Goal: Task Accomplishment & Management: Manage account settings

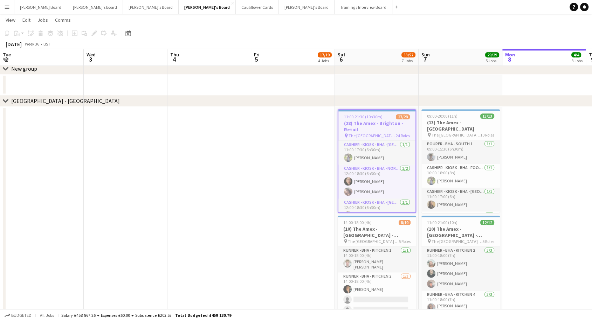
scroll to position [0, 227]
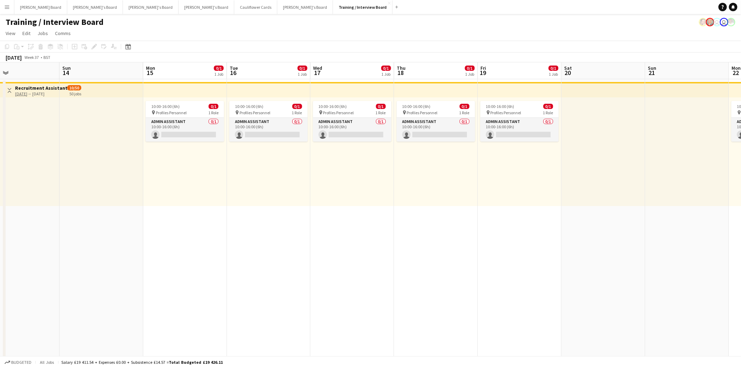
scroll to position [0, 275]
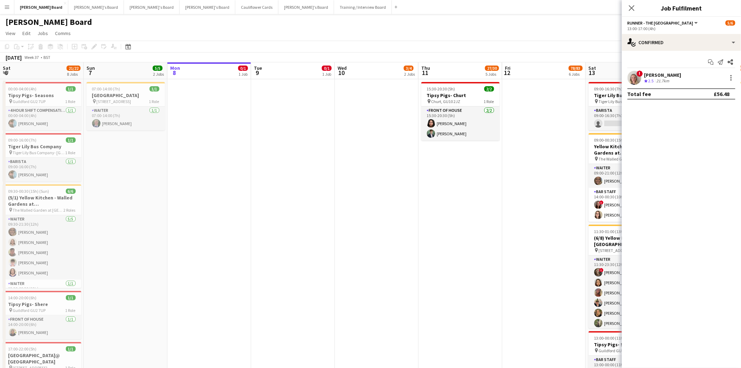
scroll to position [0, 286]
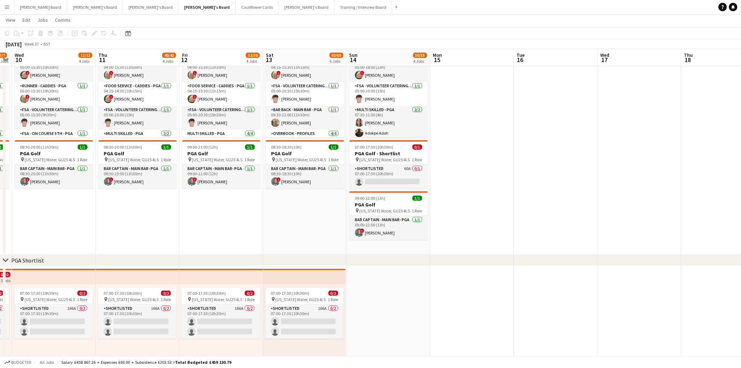
scroll to position [0, 240]
drag, startPoint x: 84, startPoint y: 213, endPoint x: 155, endPoint y: 221, distance: 71.6
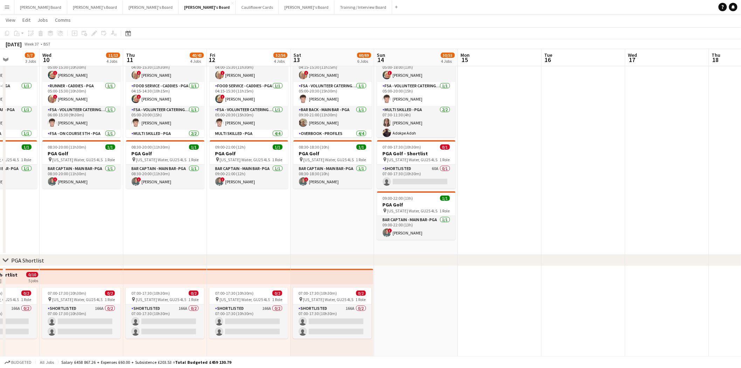
scroll to position [0, 211]
drag, startPoint x: 43, startPoint y: 209, endPoint x: 71, endPoint y: 210, distance: 27.7
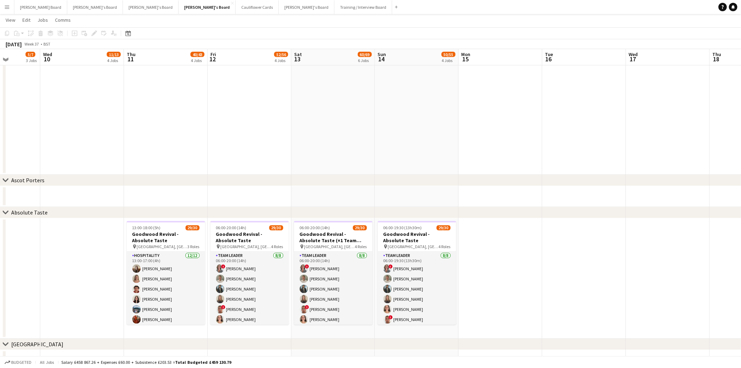
scroll to position [470, 0]
click at [30, 7] on button "Dean's Board Close" at bounding box center [40, 7] width 53 height 14
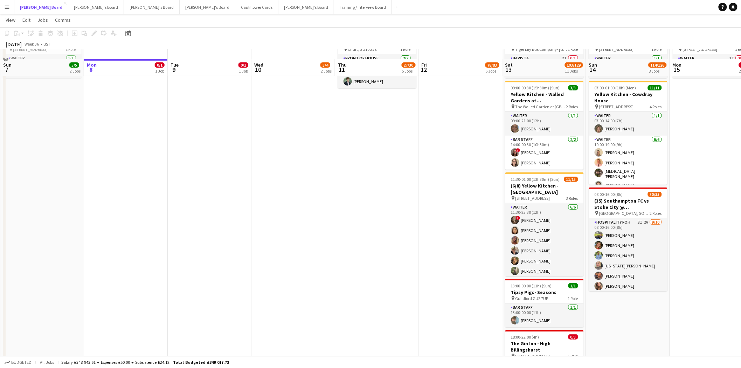
scroll to position [78, 0]
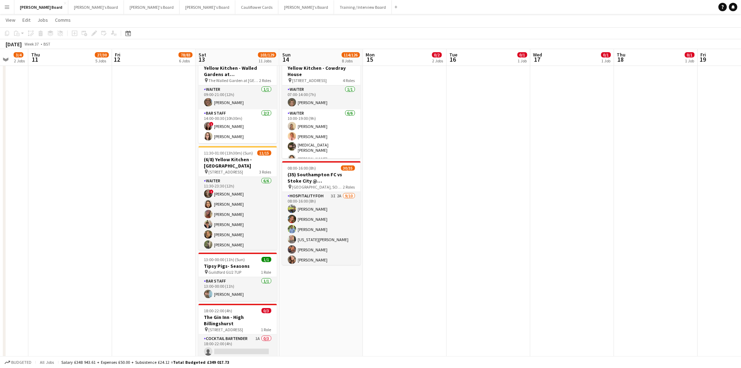
drag, startPoint x: 689, startPoint y: 221, endPoint x: 395, endPoint y: 256, distance: 296.1
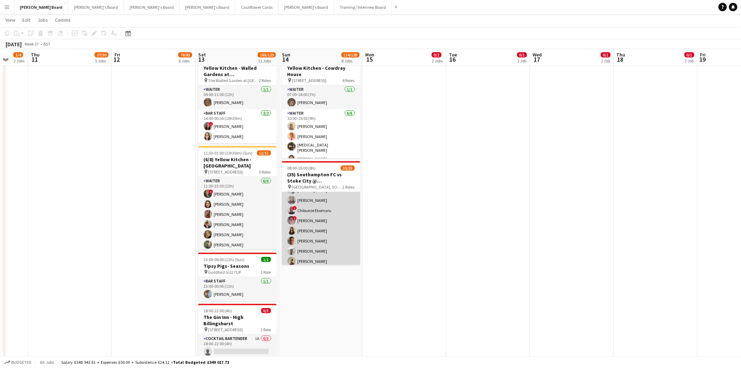
scroll to position [232, 0]
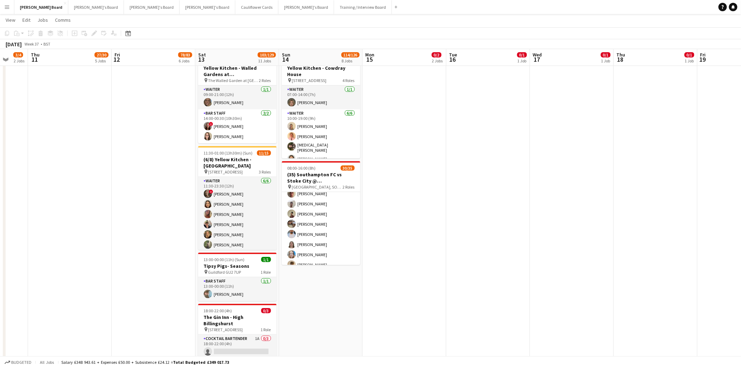
click at [320, 215] on app-card-role "Retail Kiosk 5I 2A 21/25 10:00-14:00 (4h) Victor Fombang Abdul Quainoo ! Shenél…" at bounding box center [321, 209] width 78 height 268
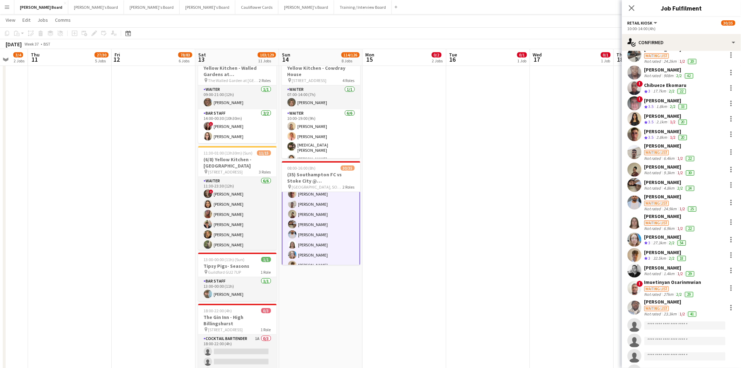
scroll to position [131, 0]
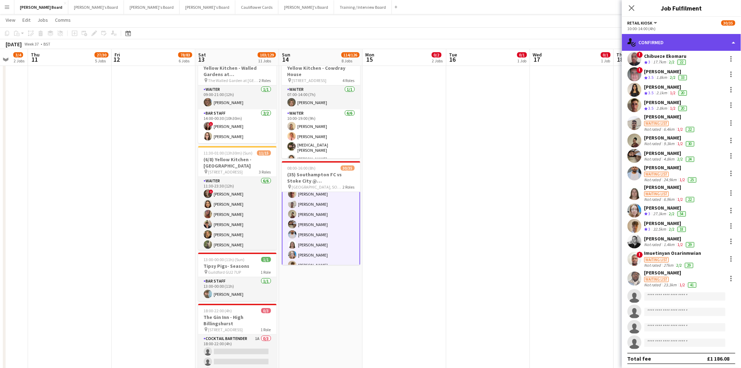
click at [676, 42] on div "single-neutral-actions-check-2 Confirmed" at bounding box center [681, 42] width 119 height 17
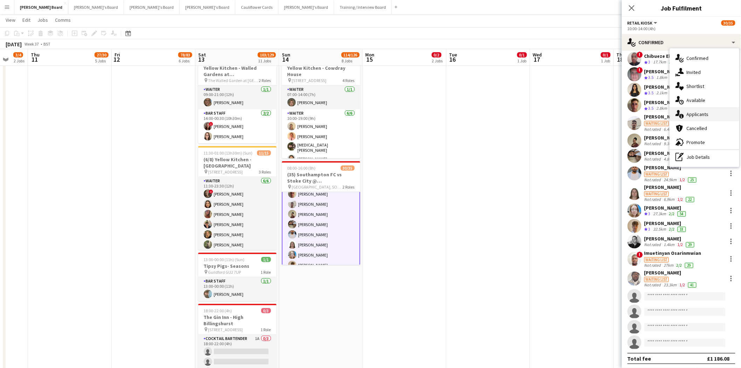
click at [703, 114] on span "Applicants" at bounding box center [698, 114] width 22 height 6
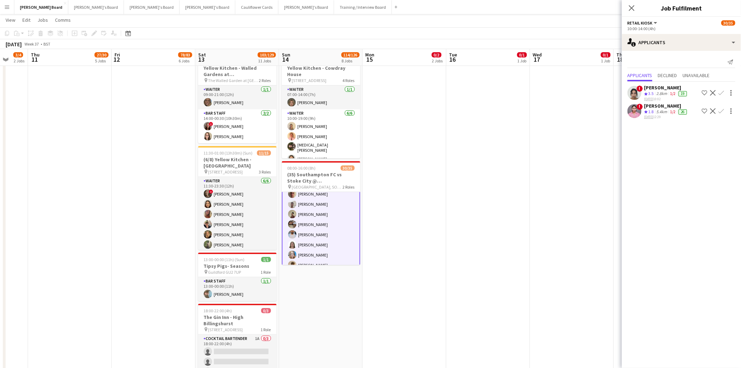
scroll to position [0, 0]
click at [659, 86] on div "Ceyda Rencber" at bounding box center [667, 87] width 44 height 6
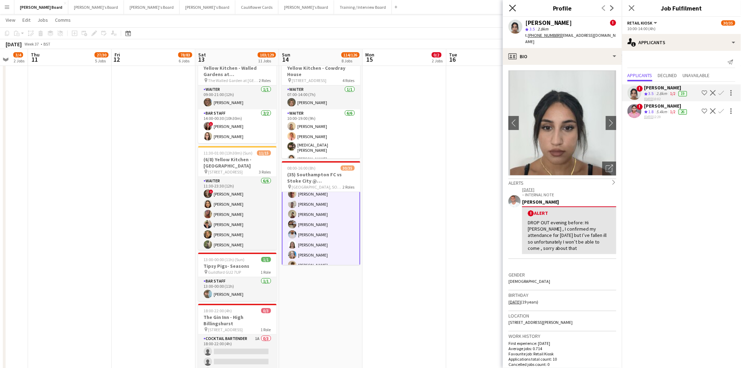
click at [514, 9] on icon at bounding box center [512, 8] width 7 height 7
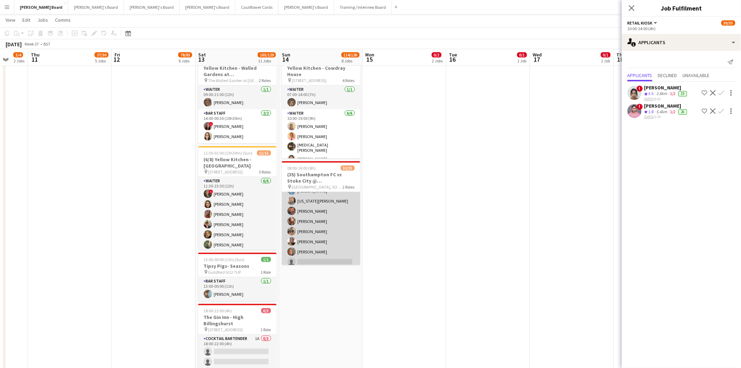
scroll to position [38, 0]
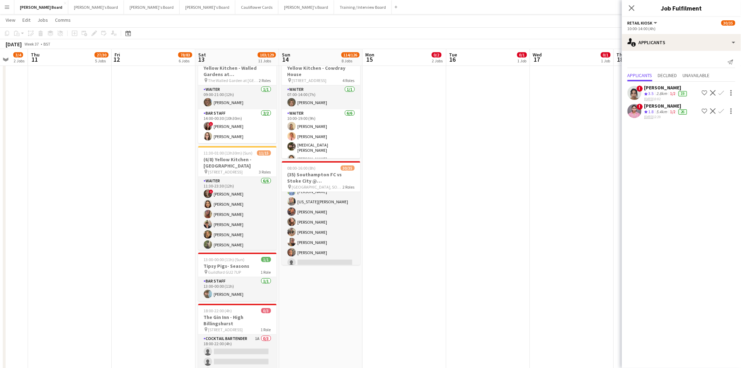
drag, startPoint x: 660, startPoint y: 103, endPoint x: 660, endPoint y: 119, distance: 16.1
click at [660, 103] on div "Sandra Babu" at bounding box center [667, 106] width 44 height 6
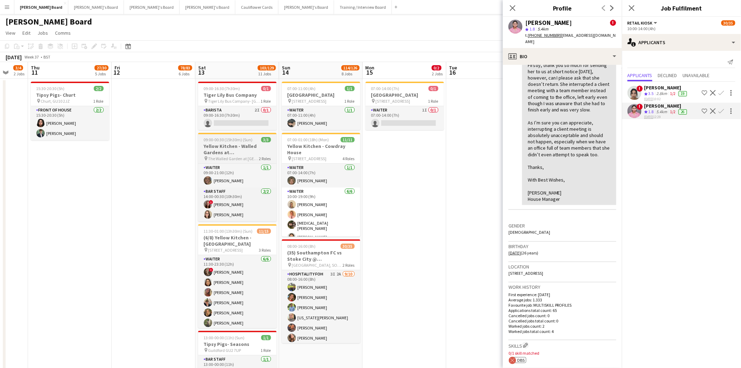
scroll to position [0, 0]
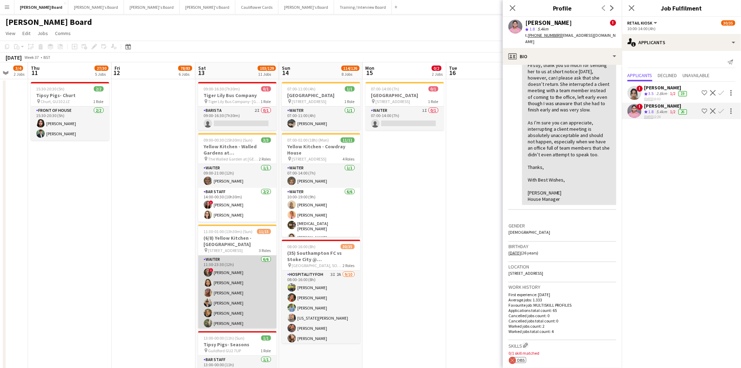
click at [233, 263] on app-card-role "Waiter 6/6 11:30-23:30 (12h) ! Edie Lambden Iona Gladstone Mirabel O’Keefe Eric…" at bounding box center [237, 292] width 78 height 75
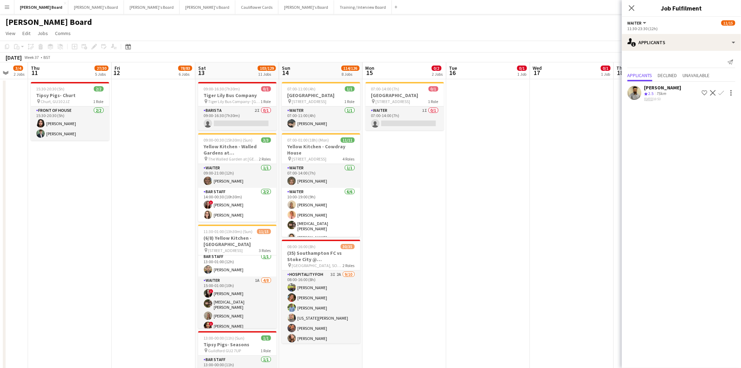
scroll to position [117, 0]
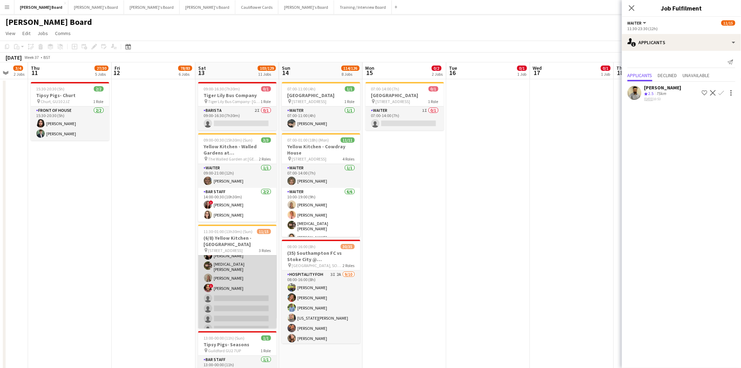
click at [239, 300] on app-card-role "Waiter 1A 4/8 15:00-01:00 (10h) ! Victoria Murrell Yasmin Sfaxi Lily Smith ! Co…" at bounding box center [237, 287] width 78 height 97
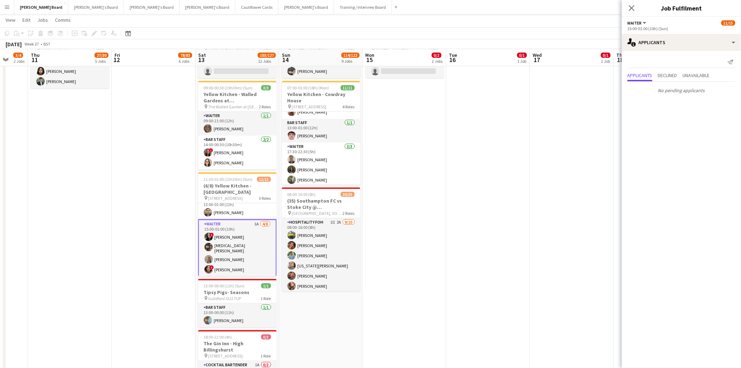
scroll to position [0, 0]
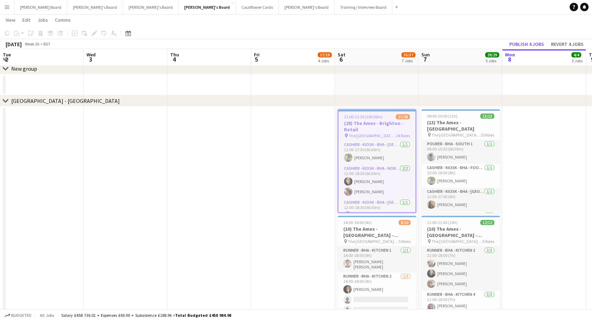
scroll to position [0, 227]
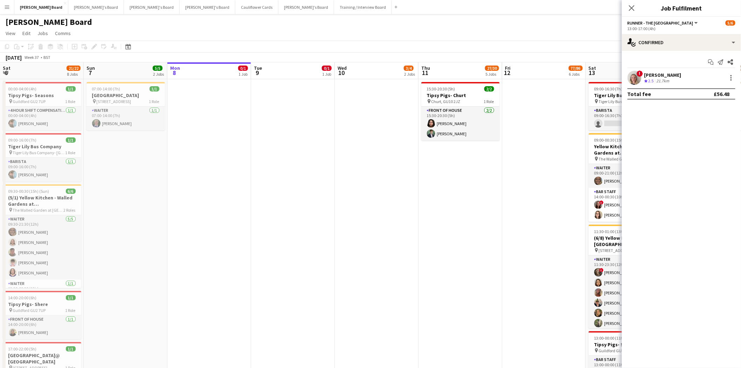
scroll to position [0, 286]
